Goal: Contribute content: Add original content to the website for others to see

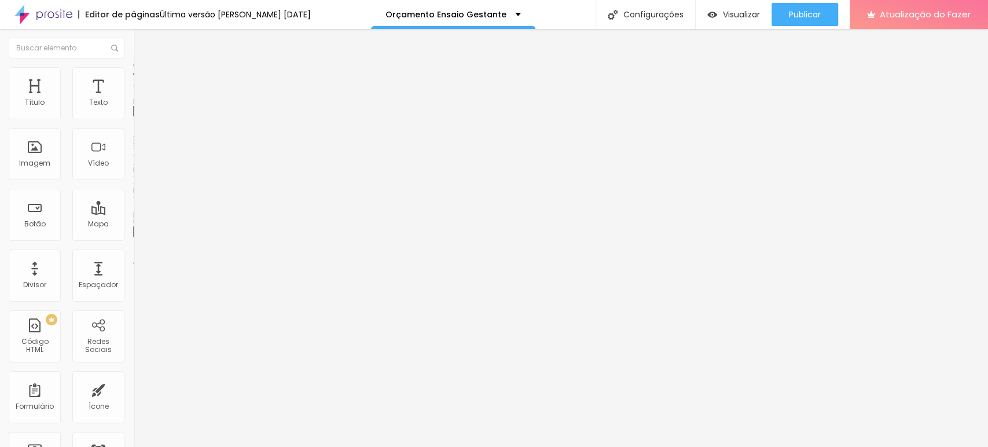
click at [140, 100] on font "Trocar imagem" at bounding box center [168, 95] width 56 height 10
drag, startPoint x: 105, startPoint y: 178, endPoint x: 111, endPoint y: 177, distance: 5.9
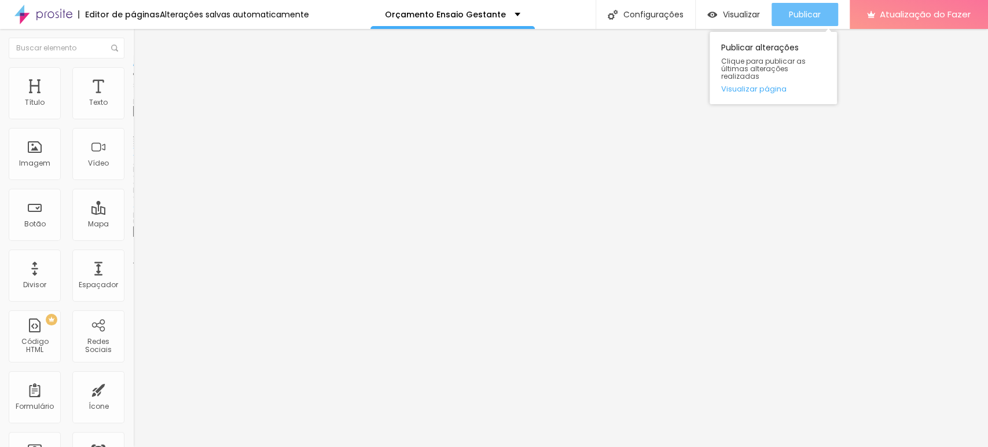
click at [824, 13] on button "Publicar" at bounding box center [805, 14] width 67 height 23
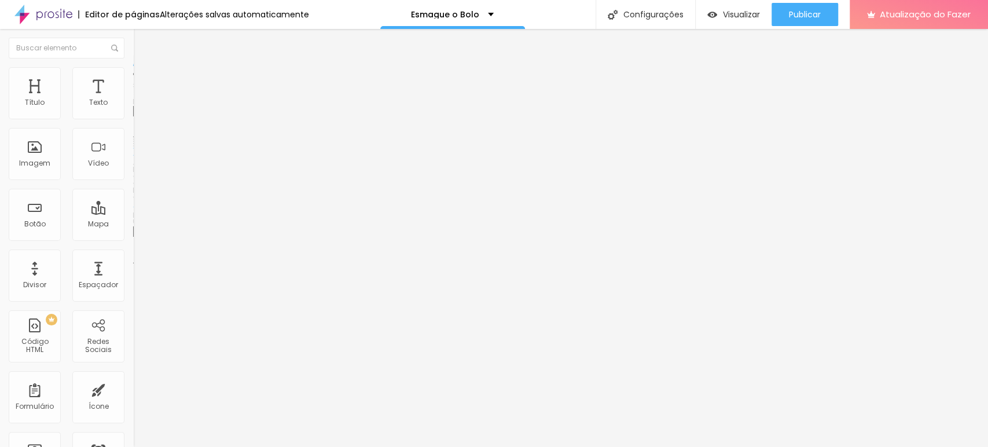
click at [140, 100] on font "Trocar imagem" at bounding box center [168, 95] width 56 height 10
click at [133, 100] on span "Trocar imagem" at bounding box center [164, 95] width 63 height 10
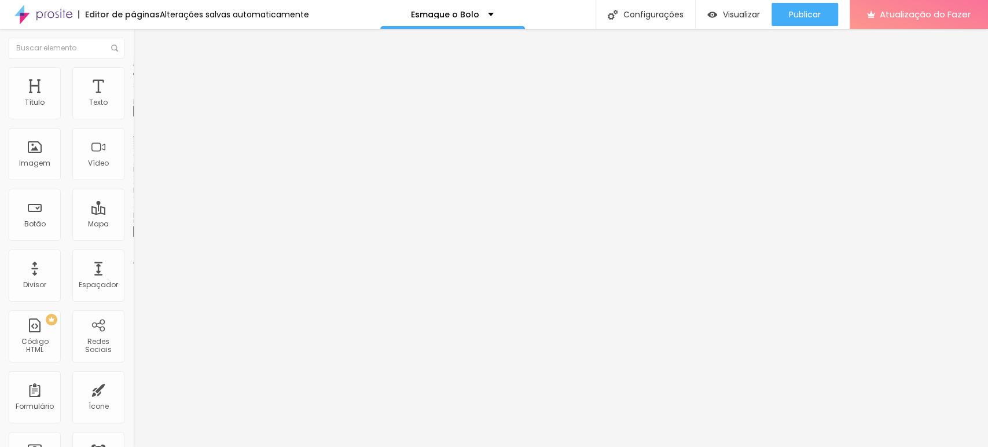
click at [133, 100] on span "Trocar imagem" at bounding box center [164, 95] width 63 height 10
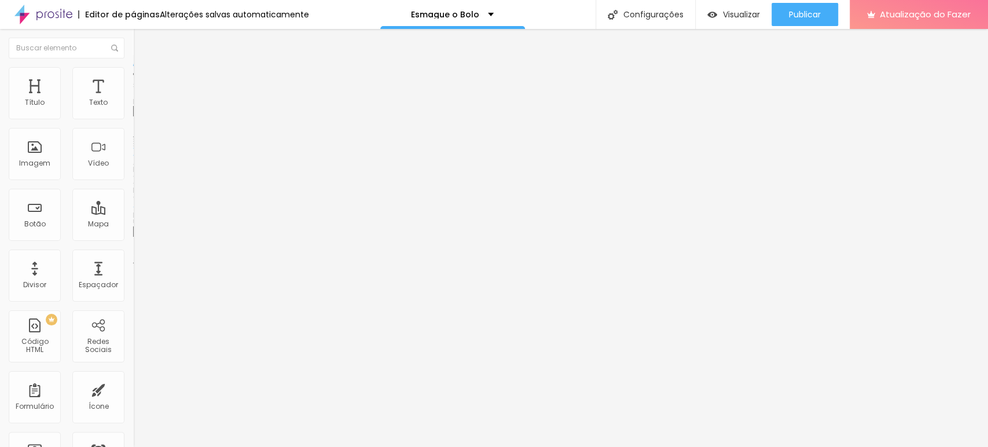
click at [140, 100] on font "Trocar imagem" at bounding box center [168, 95] width 56 height 10
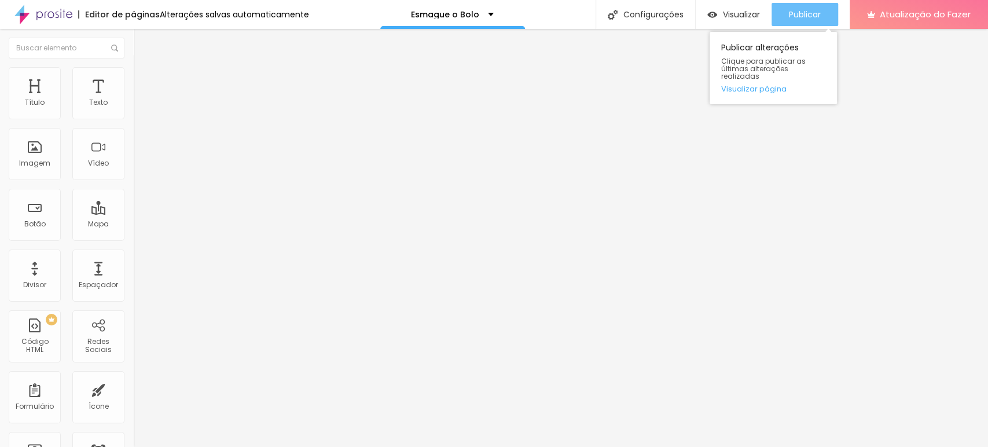
click at [787, 10] on button "Publicar" at bounding box center [805, 14] width 67 height 23
click at [820, 20] on div "Publicar" at bounding box center [805, 14] width 32 height 23
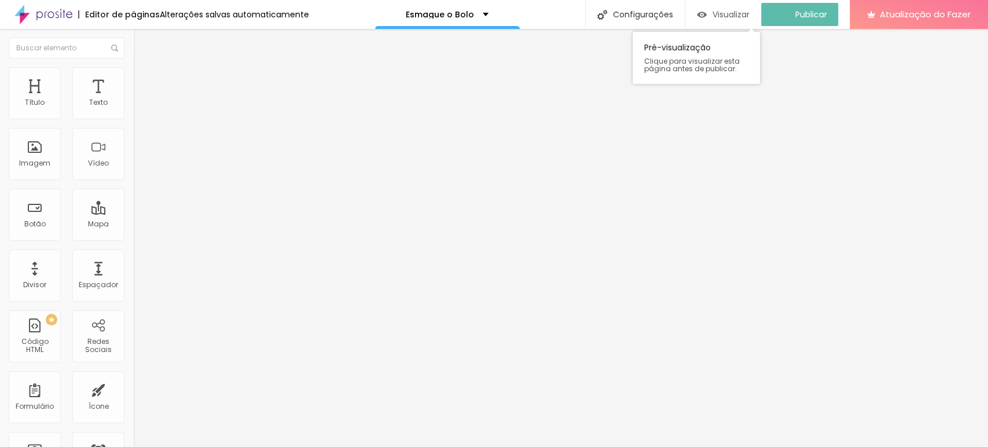
click at [733, 17] on font "Visualizar" at bounding box center [731, 15] width 37 height 12
